Goal: Information Seeking & Learning: Check status

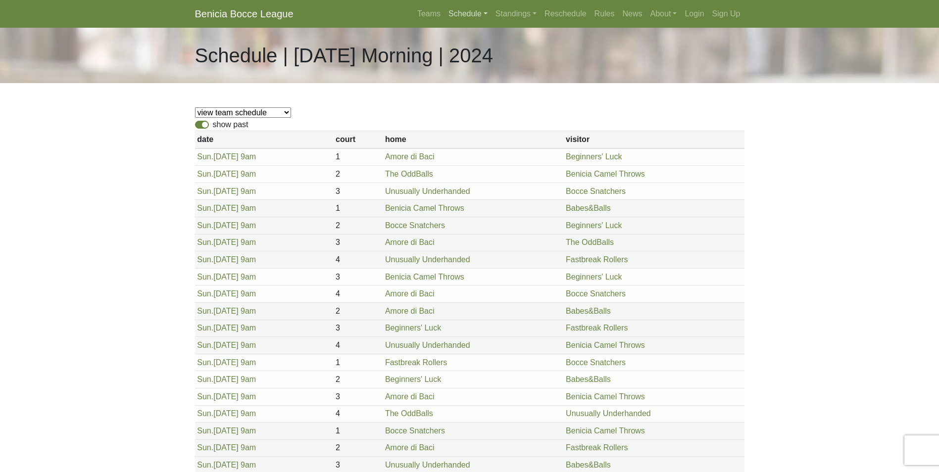
click at [466, 13] on link "Schedule" at bounding box center [467, 14] width 47 height 20
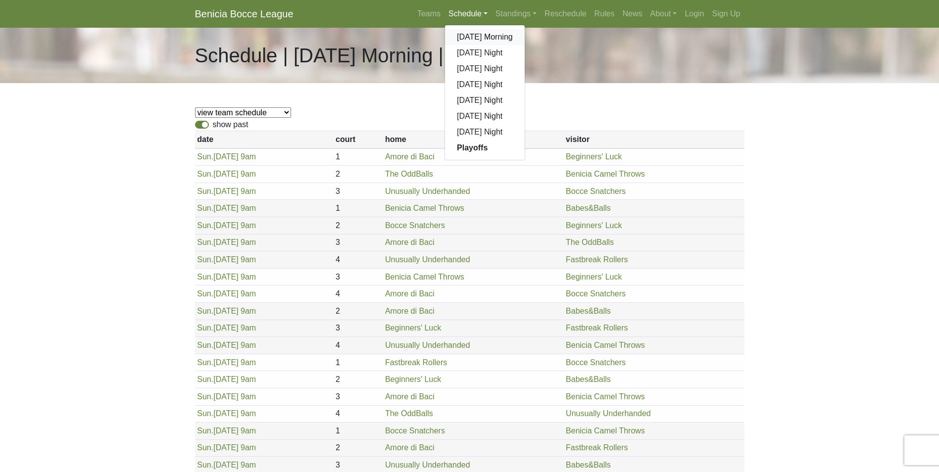
click at [479, 32] on link "[DATE] Morning" at bounding box center [485, 37] width 80 height 16
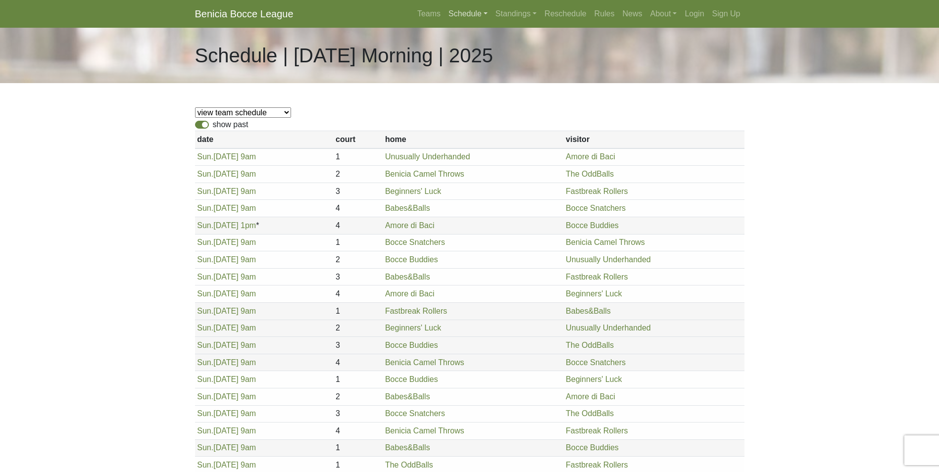
click at [474, 10] on link "Schedule" at bounding box center [467, 14] width 47 height 20
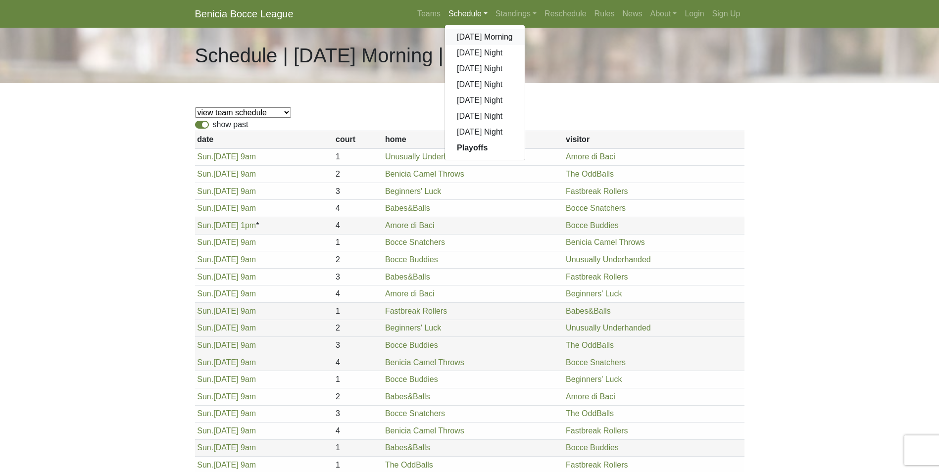
click at [480, 32] on link "[DATE] Morning" at bounding box center [485, 37] width 80 height 16
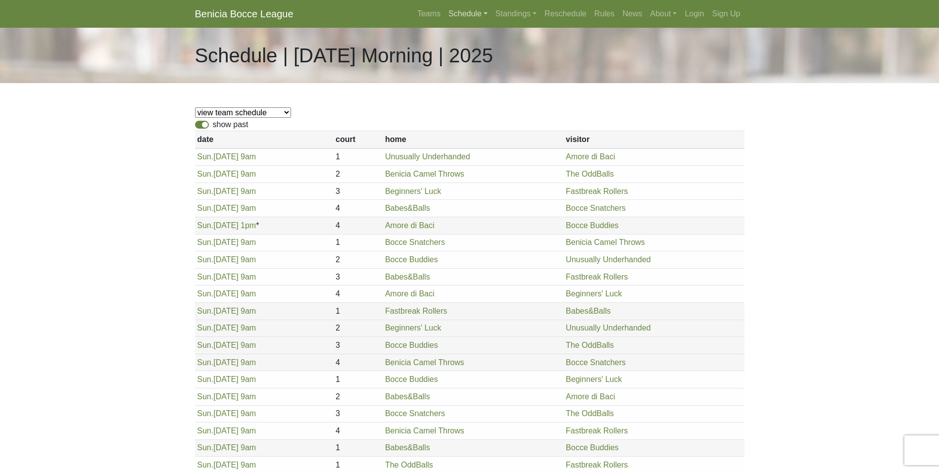
click at [465, 9] on link "Schedule" at bounding box center [467, 14] width 47 height 20
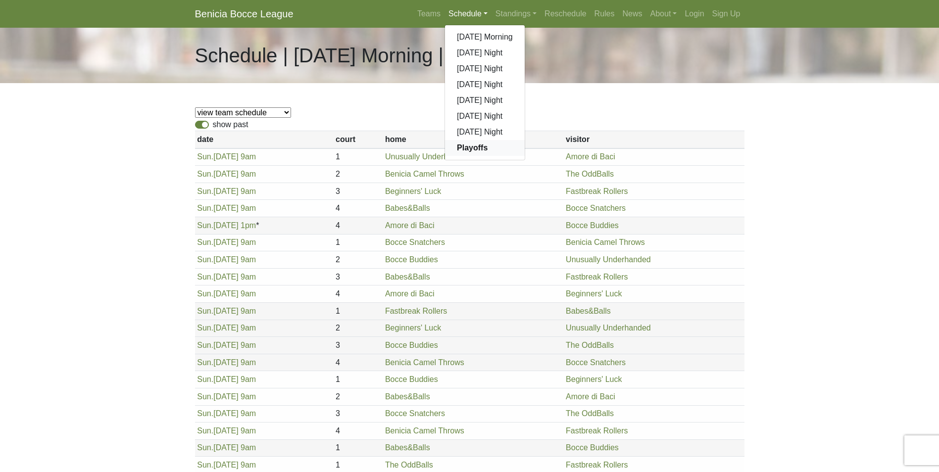
click at [472, 144] on strong "Playoffs" at bounding box center [472, 148] width 31 height 8
